Goal: Task Accomplishment & Management: Manage account settings

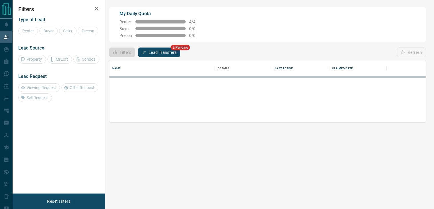
scroll to position [34, 311]
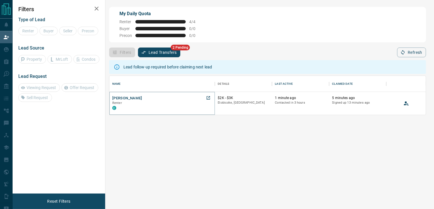
click at [125, 96] on button "[PERSON_NAME]" at bounding box center [127, 97] width 30 height 5
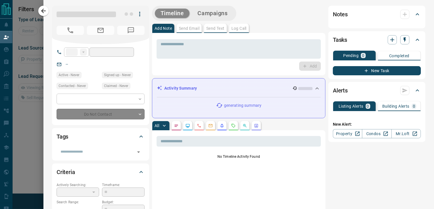
type input "**"
type input "**********"
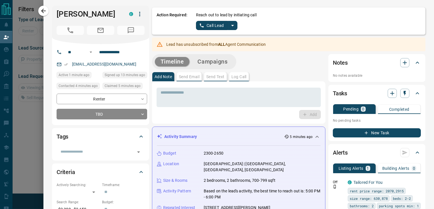
click at [206, 45] on div "Lead has unsubscribed from ALL Agent Communication" at bounding box center [215, 44] width 99 height 10
click at [102, 112] on body "**********" at bounding box center [217, 89] width 434 height 178
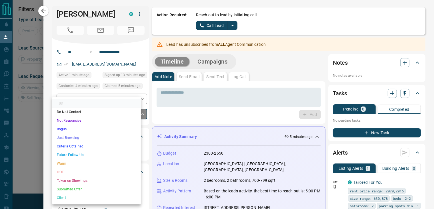
scroll to position [0, 0]
click at [81, 113] on li "Do Not Contact" at bounding box center [96, 111] width 89 height 9
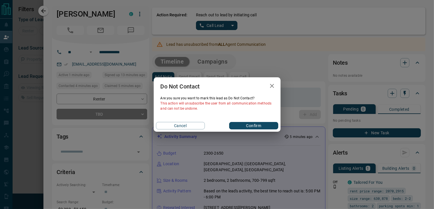
click at [242, 125] on button "Confirm" at bounding box center [253, 125] width 49 height 7
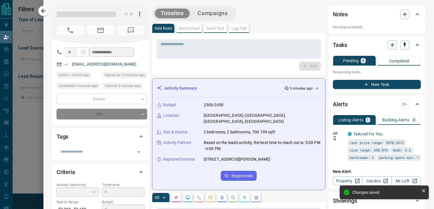
type input "*"
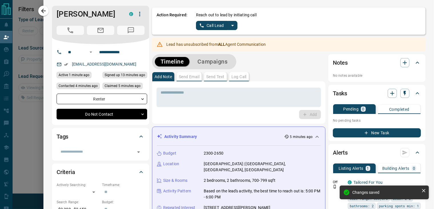
click at [422, 189] on icon at bounding box center [424, 190] width 6 height 6
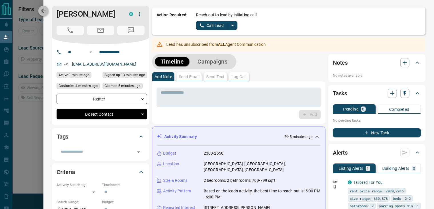
click at [43, 7] on icon "button" at bounding box center [43, 10] width 7 height 7
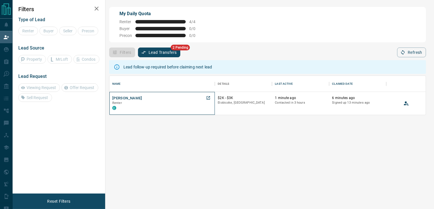
click at [171, 105] on p "Renter" at bounding box center [162, 103] width 100 height 5
click at [130, 100] on button "[PERSON_NAME]" at bounding box center [127, 97] width 30 height 5
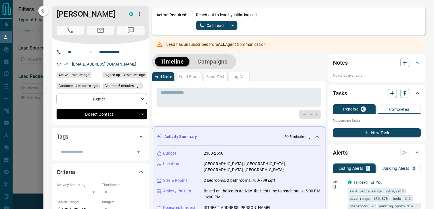
click at [230, 26] on icon "split button" at bounding box center [232, 25] width 7 height 7
click at [202, 44] on li "Log Manual Call" at bounding box center [216, 45] width 35 height 9
click at [203, 25] on button "Log Manual Call" at bounding box center [215, 25] width 38 height 9
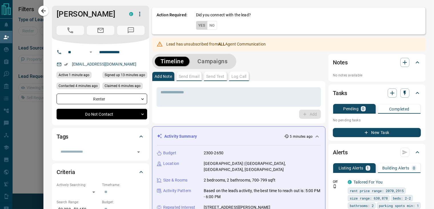
click at [199, 29] on button "Yes" at bounding box center [201, 25] width 11 height 9
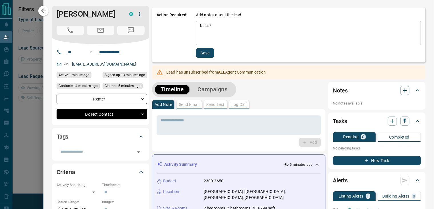
click at [200, 31] on textarea "Notes   *" at bounding box center [308, 32] width 217 height 19
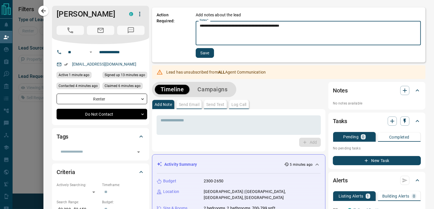
type textarea "**********"
click at [200, 54] on button "Save" at bounding box center [205, 53] width 18 height 10
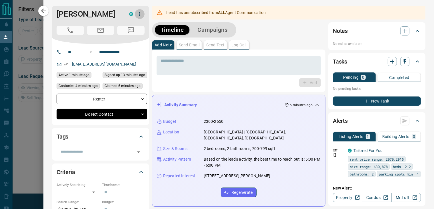
click at [137, 13] on icon "button" at bounding box center [139, 14] width 7 height 7
click at [44, 11] on div at bounding box center [217, 104] width 434 height 209
click at [44, 13] on icon "button" at bounding box center [43, 11] width 5 height 5
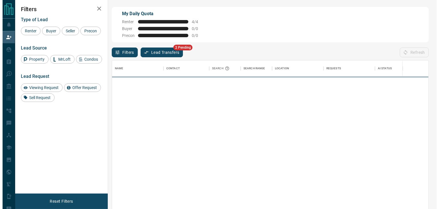
scroll to position [153, 311]
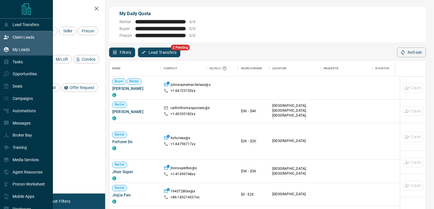
click at [19, 48] on p "My Leads" at bounding box center [21, 49] width 17 height 5
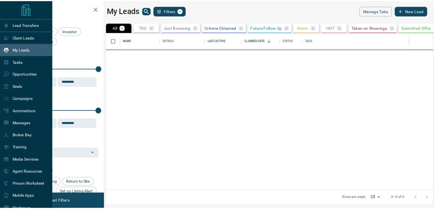
scroll to position [153, 326]
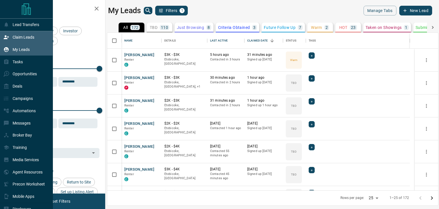
click at [12, 35] on div "Claim Leads" at bounding box center [18, 37] width 31 height 9
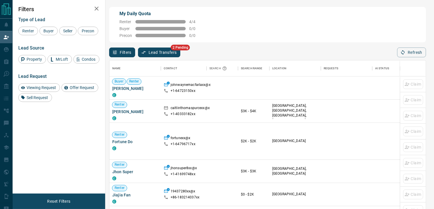
scroll to position [153, 311]
